Goal: Task Accomplishment & Management: Manage account settings

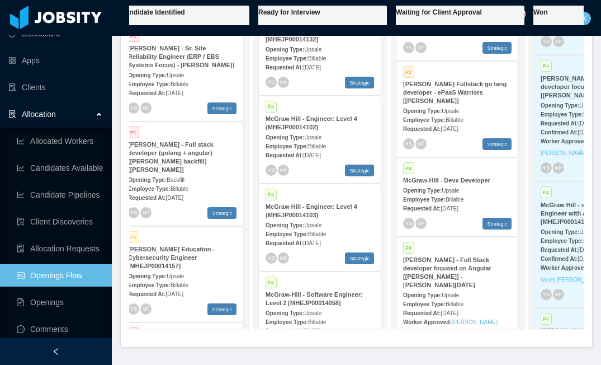
scroll to position [36, 0]
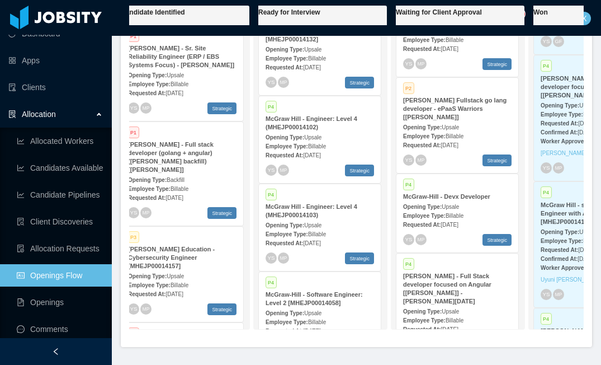
click at [441, 210] on strong "Opening Type:" at bounding box center [422, 207] width 39 height 6
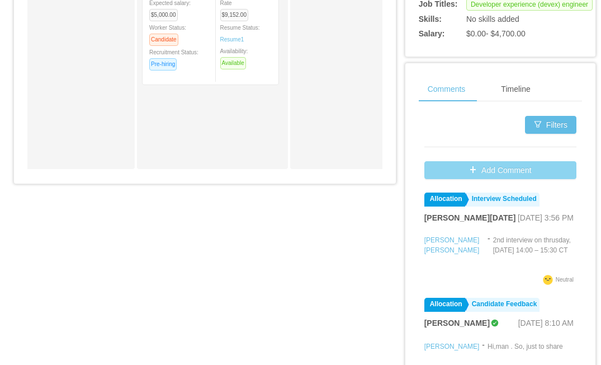
click at [482, 179] on button "Add Comment" at bounding box center [500, 170] width 152 height 18
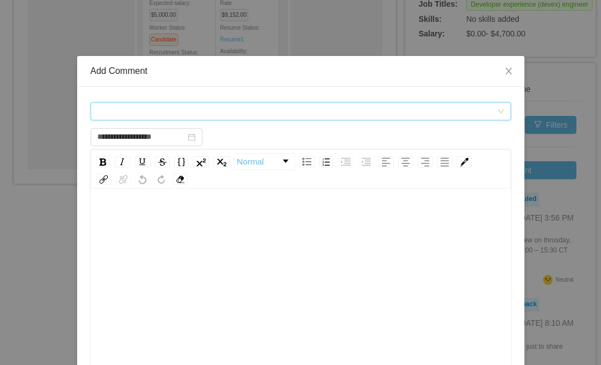
click at [375, 114] on div "Comment types" at bounding box center [297, 111] width 400 height 17
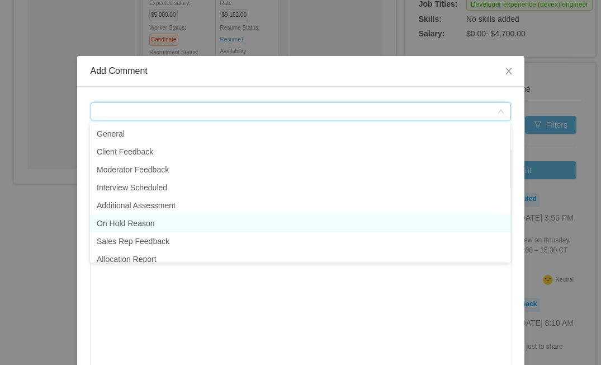
click at [167, 220] on li "On Hold Reason" at bounding box center [300, 223] width 421 height 18
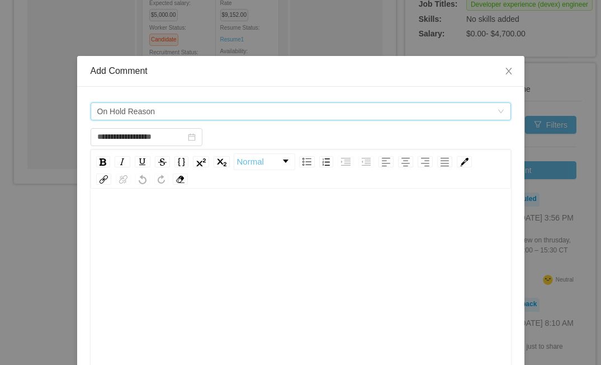
click at [163, 207] on div "rdw-editor" at bounding box center [301, 218] width 403 height 22
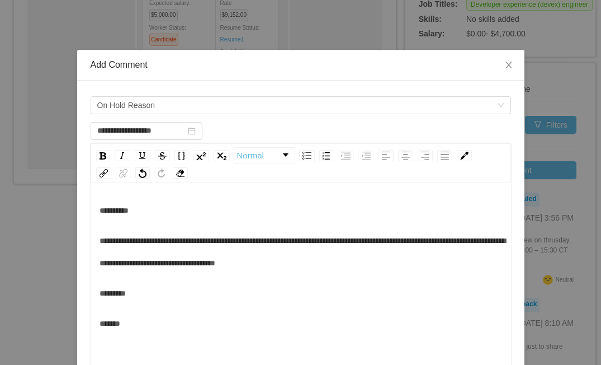
scroll to position [25, 0]
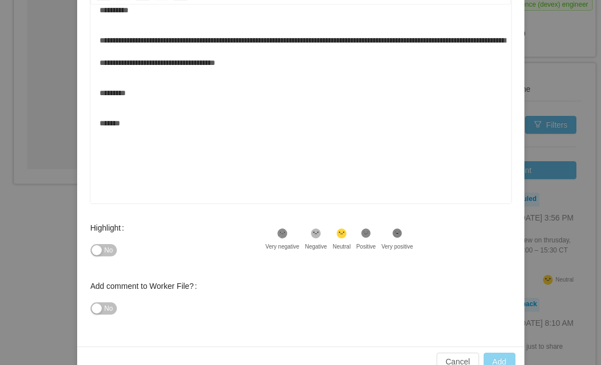
type input "**********"
click at [502, 357] on button "Add" at bounding box center [500, 361] width 32 height 18
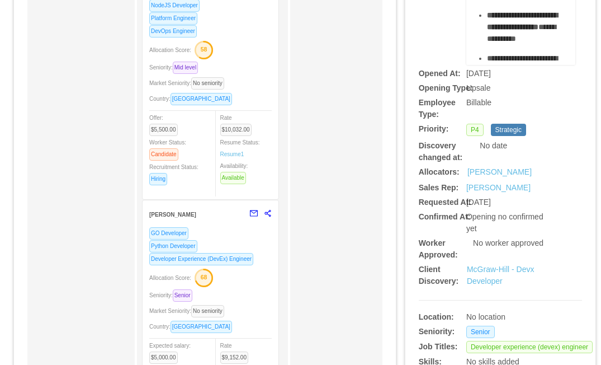
scroll to position [0, 0]
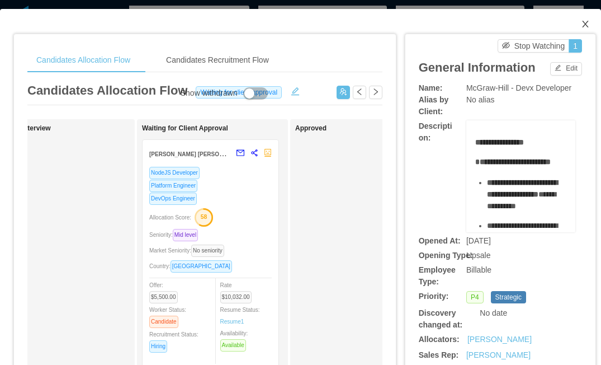
click at [588, 18] on span "Close" at bounding box center [585, 24] width 31 height 31
